Goal: Transaction & Acquisition: Purchase product/service

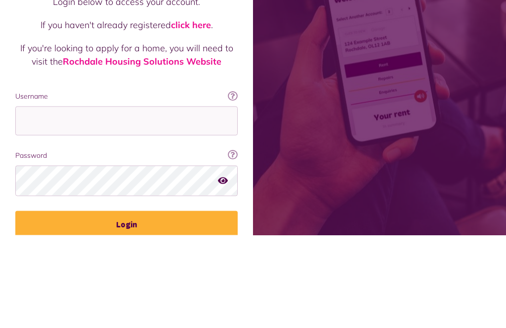
scroll to position [110, 0]
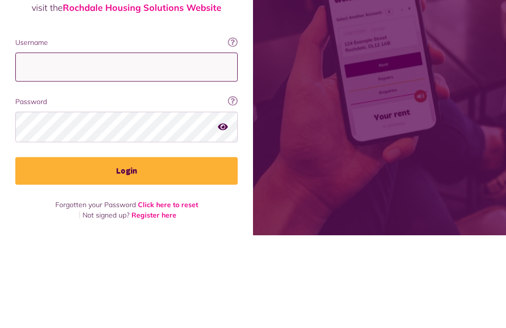
type input "**********"
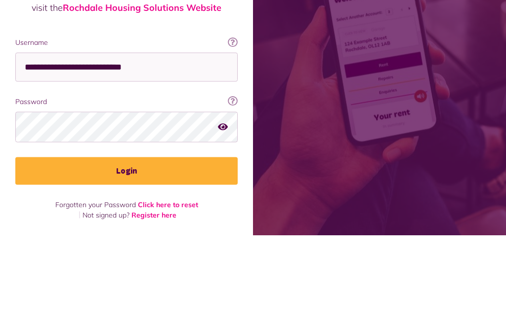
click at [126, 250] on button "Login" at bounding box center [126, 264] width 222 height 28
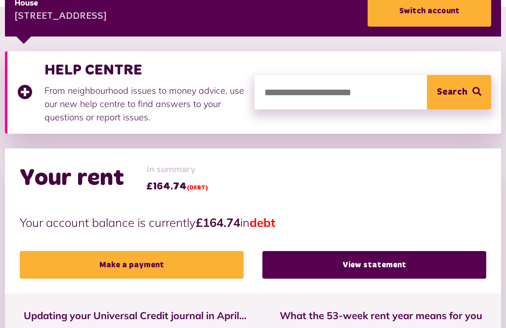
scroll to position [201, 0]
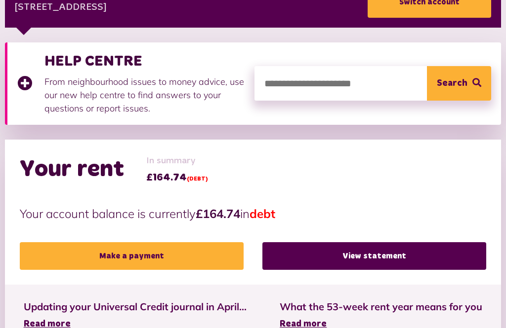
click at [150, 256] on link "Make a payment" at bounding box center [132, 256] width 224 height 28
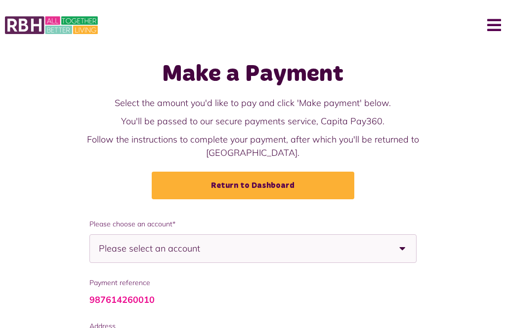
click at [256, 236] on div "Please select an account" at bounding box center [252, 249] width 327 height 29
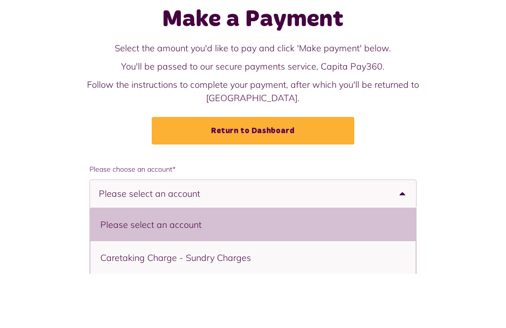
click at [186, 146] on div "Make a Payment Select the amount you'd like to pay and click 'Make payment' bel…" at bounding box center [253, 134] width 506 height 169
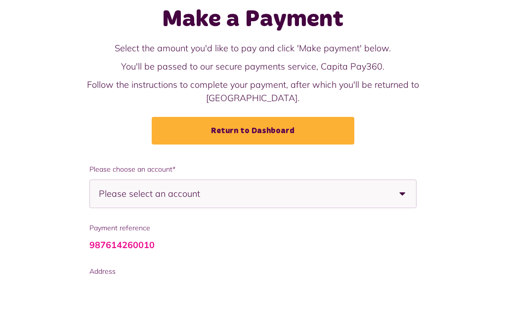
scroll to position [55, 0]
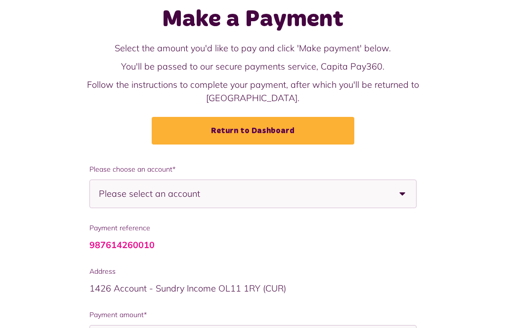
click at [216, 184] on span "Please select an account" at bounding box center [167, 194] width 136 height 28
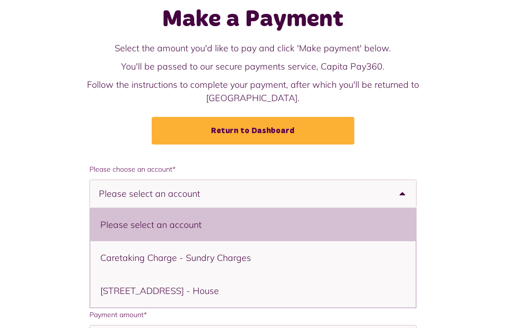
scroll to position [54, 0]
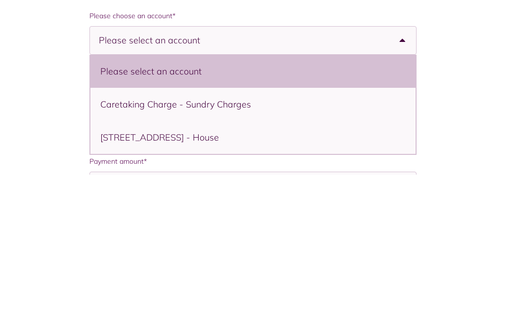
click at [149, 275] on li "[STREET_ADDRESS] - House" at bounding box center [252, 291] width 325 height 33
select select "**********"
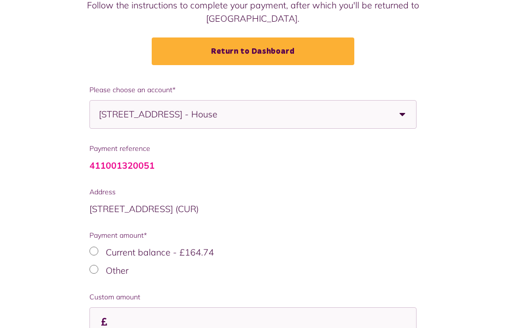
scroll to position [166, 0]
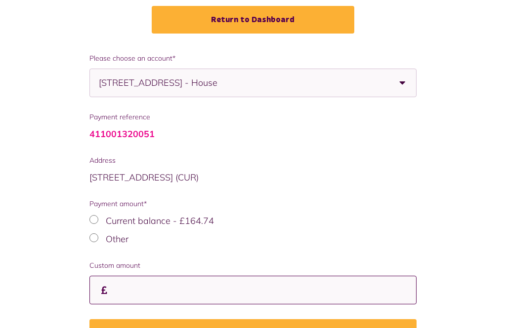
click at [201, 277] on input "Payment amount*" at bounding box center [252, 290] width 327 height 29
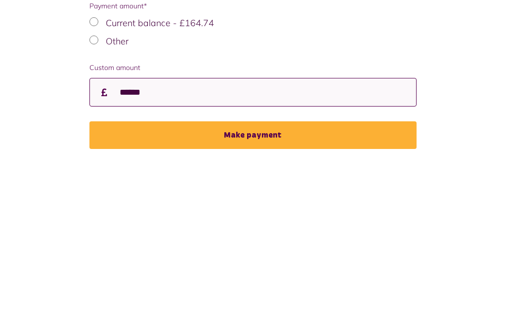
type input "******"
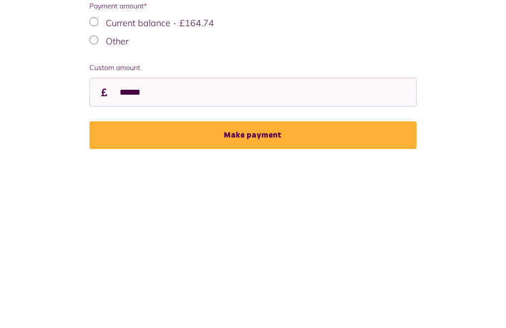
click at [192, 291] on button "Make payment" at bounding box center [252, 305] width 327 height 28
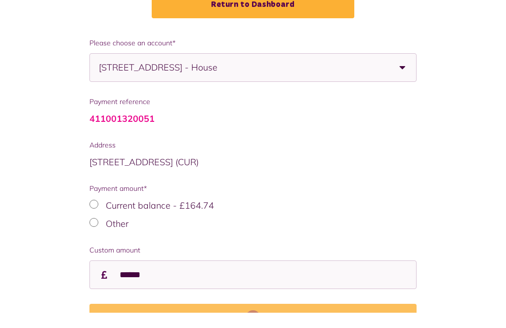
scroll to position [197, 0]
